Goal: Transaction & Acquisition: Purchase product/service

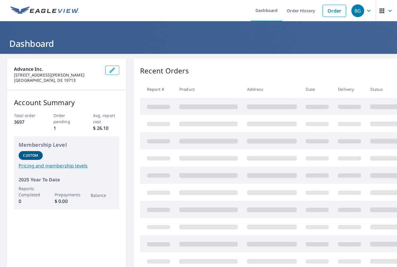
click at [335, 11] on link "Order" at bounding box center [335, 11] width 24 height 12
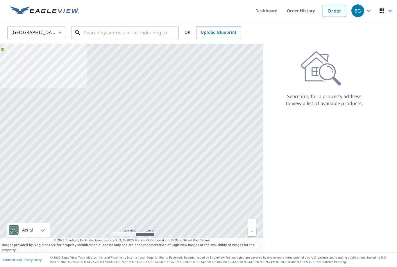
click at [144, 35] on input "text" at bounding box center [125, 32] width 83 height 16
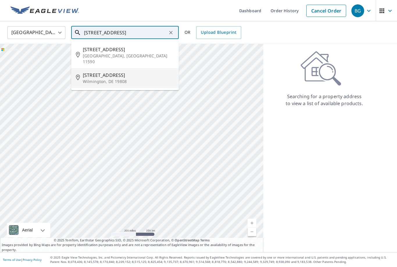
click at [106, 72] on span "[STREET_ADDRESS]" at bounding box center [128, 75] width 91 height 7
type input "[STREET_ADDRESS]"
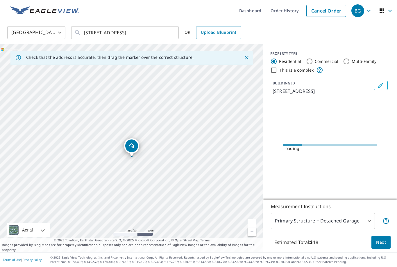
click at [252, 227] on link "Current Level 17, Zoom In" at bounding box center [252, 222] width 9 height 9
click at [252, 227] on link "Current Level 17.412901754934854, Zoom In" at bounding box center [252, 222] width 9 height 9
click at [252, 227] on link "Current Level 17.970806088522544, Zoom In Disabled" at bounding box center [252, 222] width 9 height 9
click at [251, 227] on link "Current Level 17.970806088522544, Zoom In Disabled" at bounding box center [252, 222] width 9 height 9
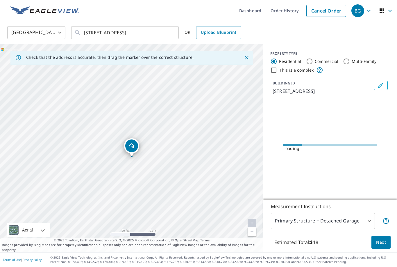
click at [251, 227] on link "Current Level 20, Zoom In Disabled" at bounding box center [252, 222] width 9 height 9
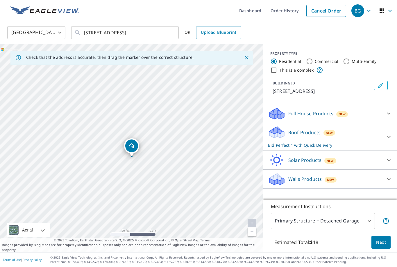
click at [384, 138] on div at bounding box center [389, 137] width 14 height 14
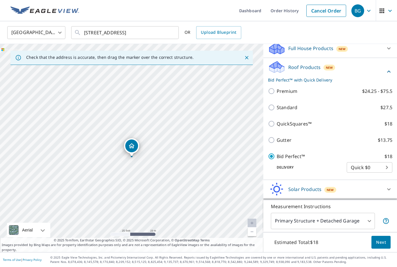
scroll to position [65, 0]
click at [382, 246] on span "Next" at bounding box center [381, 241] width 10 height 7
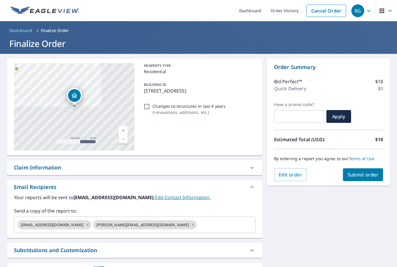
click at [223, 224] on input "text" at bounding box center [221, 224] width 46 height 11
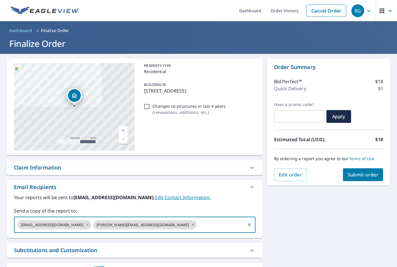
scroll to position [18, 0]
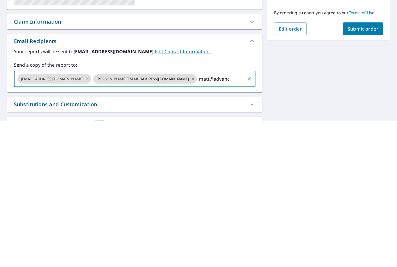
type input "matt@advance"
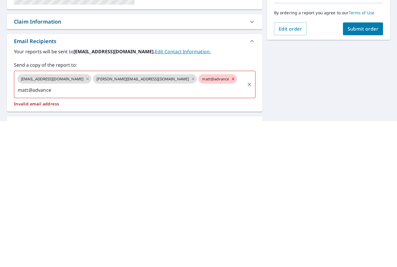
checkbox input "true"
type input "y"
checkbox input "true"
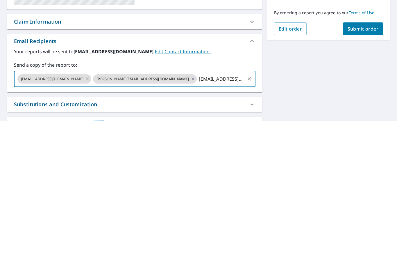
type input "[EMAIL_ADDRESS][DOMAIN_NAME]"
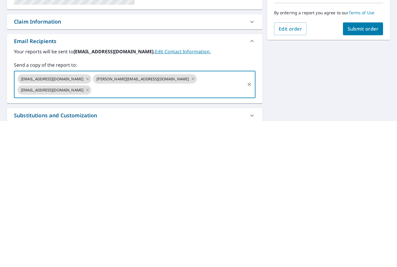
click at [358, 168] on button "Submit order" at bounding box center [363, 174] width 40 height 13
checkbox input "true"
